Goal: Transaction & Acquisition: Subscribe to service/newsletter

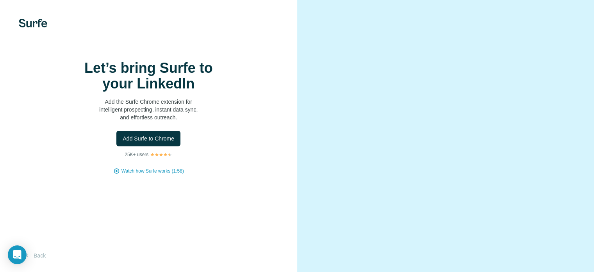
scroll to position [48, 0]
click at [42, 253] on button "Back" at bounding box center [35, 255] width 32 height 14
click at [27, 24] on img at bounding box center [33, 23] width 29 height 9
click at [28, 24] on img at bounding box center [33, 23] width 29 height 9
click at [141, 146] on button "Add Surfe to Chrome" at bounding box center [148, 139] width 64 height 16
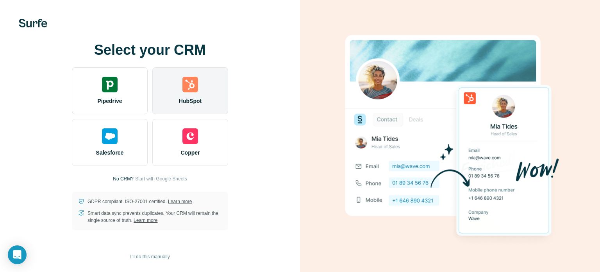
click at [193, 104] on div "HubSpot" at bounding box center [190, 90] width 76 height 47
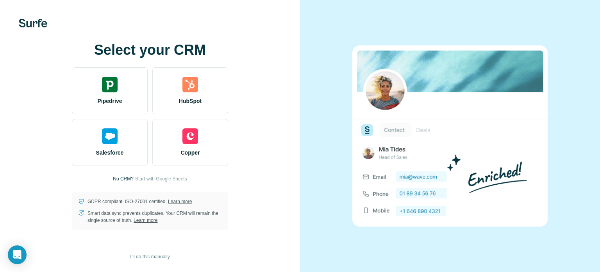
click at [141, 257] on span "I’ll do this manually" at bounding box center [149, 256] width 39 height 7
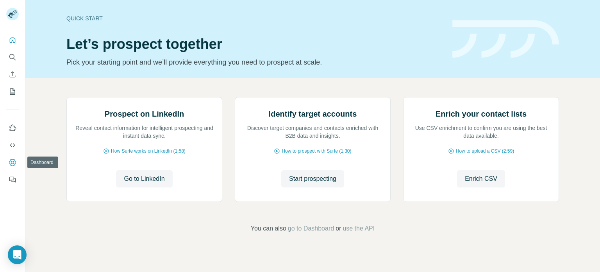
click at [14, 164] on icon "Dashboard" at bounding box center [13, 162] width 8 height 8
